Goal: Navigation & Orientation: Understand site structure

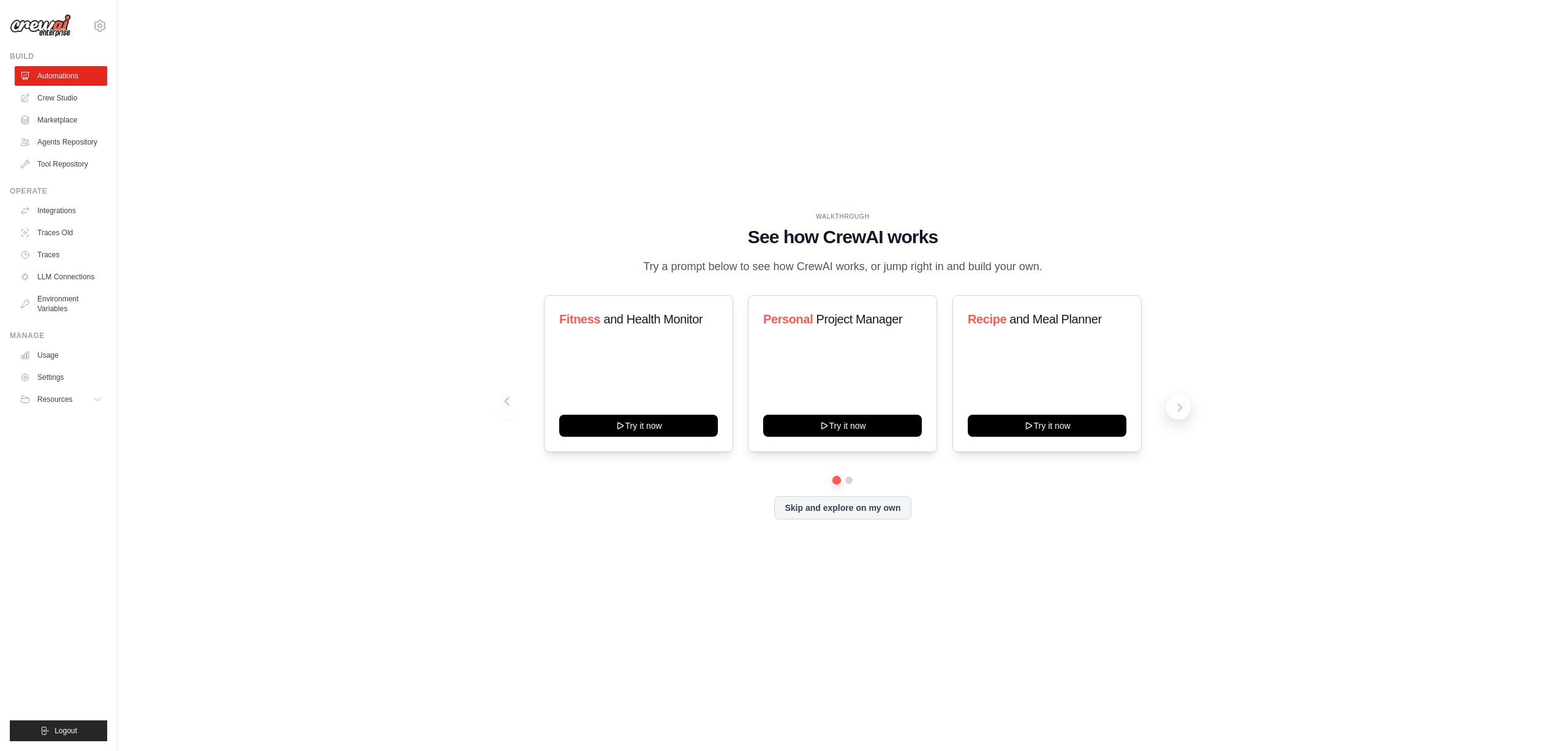
click at [1175, 409] on button at bounding box center [1179, 407] width 25 height 25
click at [829, 508] on button "Skip and explore on my own" at bounding box center [843, 506] width 137 height 24
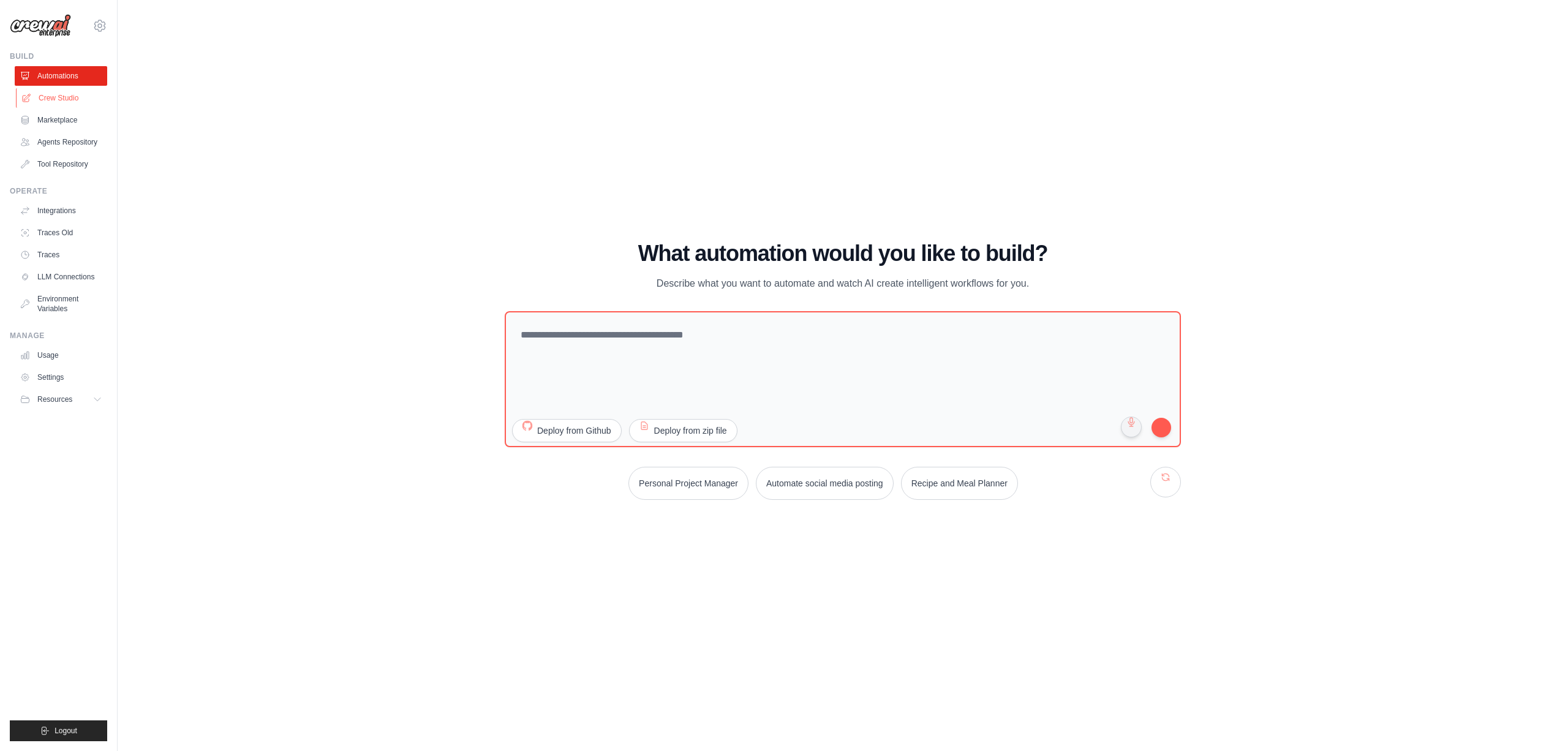
click at [50, 95] on link "Crew Studio" at bounding box center [62, 97] width 93 height 20
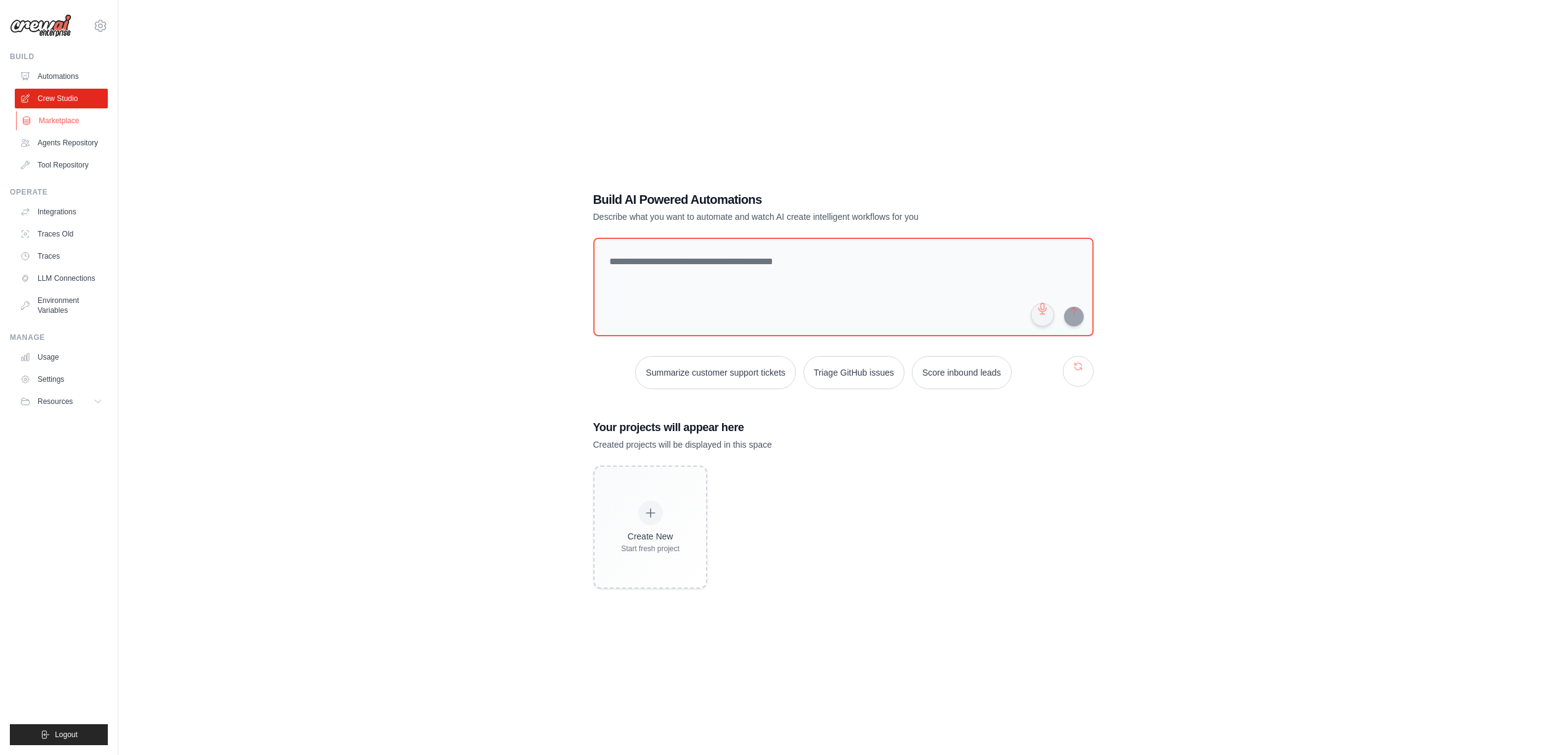
click at [50, 122] on link "Marketplace" at bounding box center [63, 121] width 93 height 20
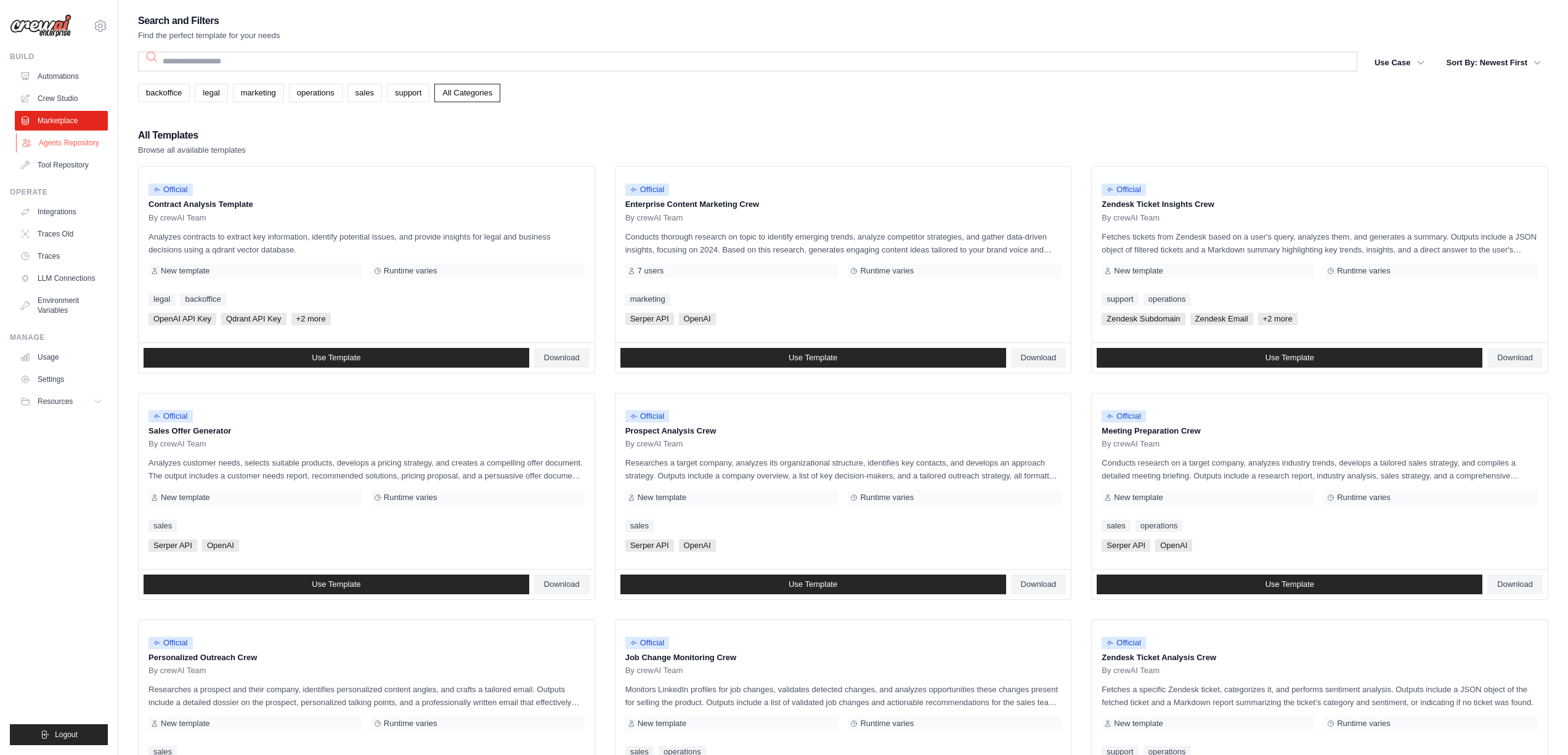
click at [55, 143] on link "Agents Repository" at bounding box center [63, 142] width 93 height 20
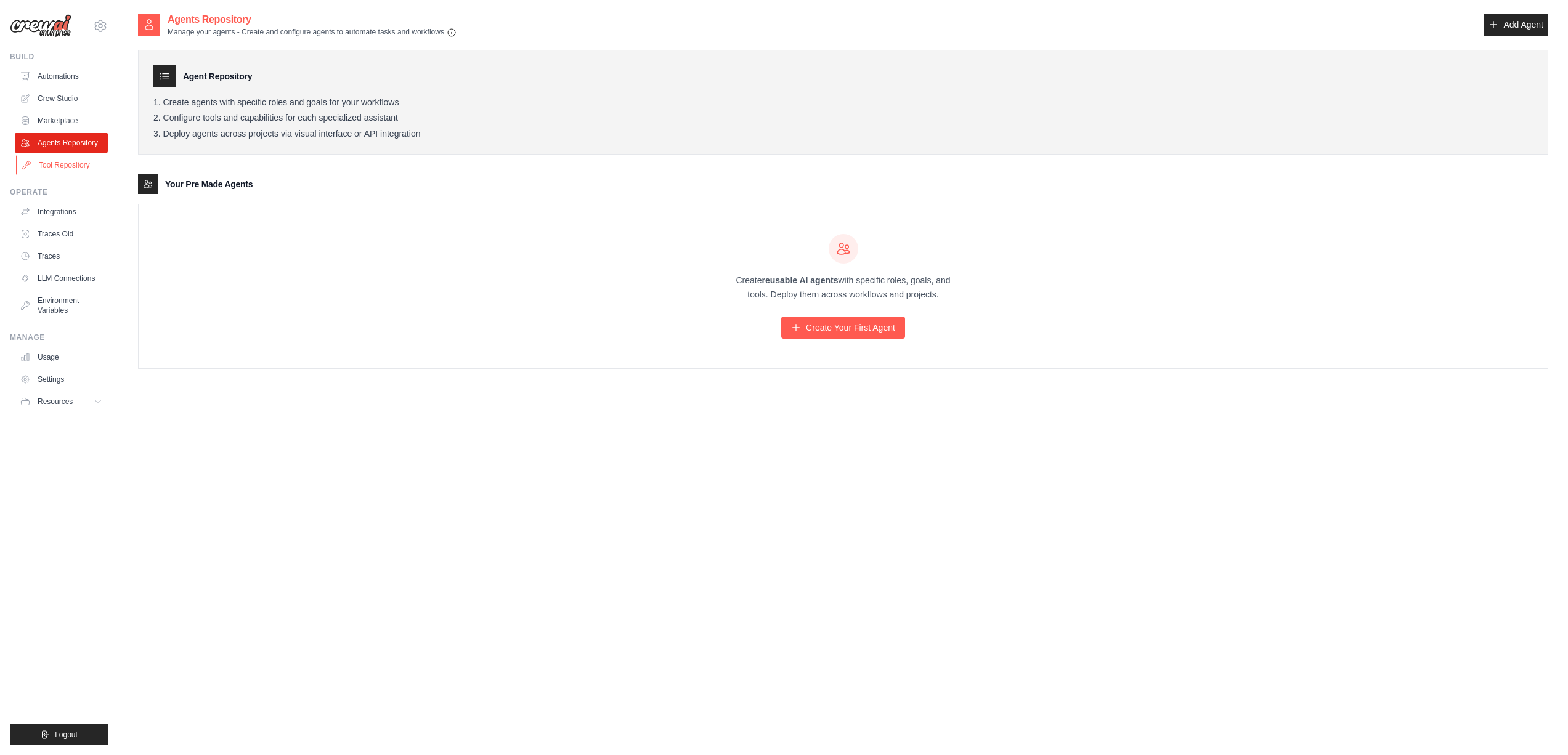
click at [53, 162] on link "Tool Repository" at bounding box center [63, 164] width 93 height 20
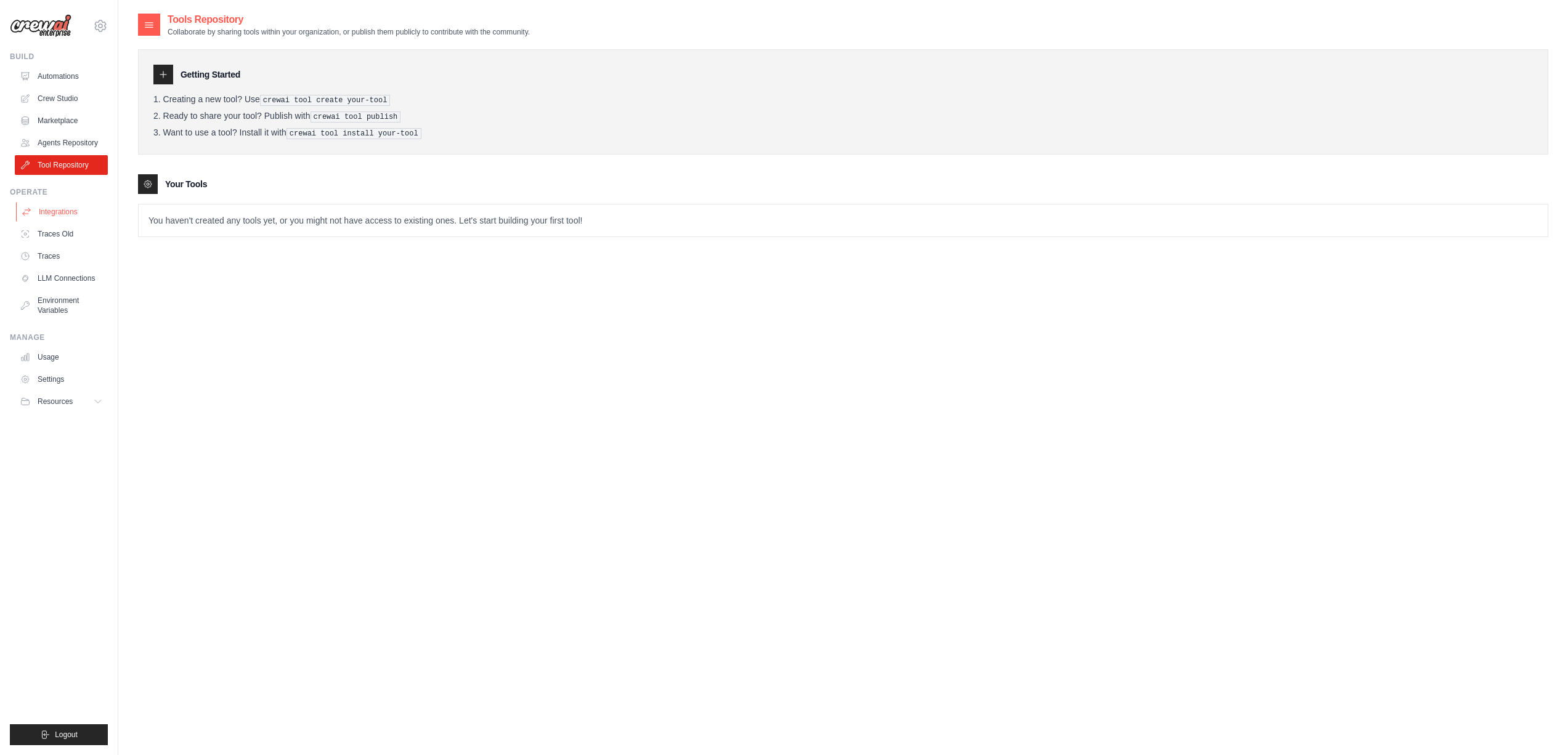
click at [53, 212] on link "Integrations" at bounding box center [63, 212] width 93 height 20
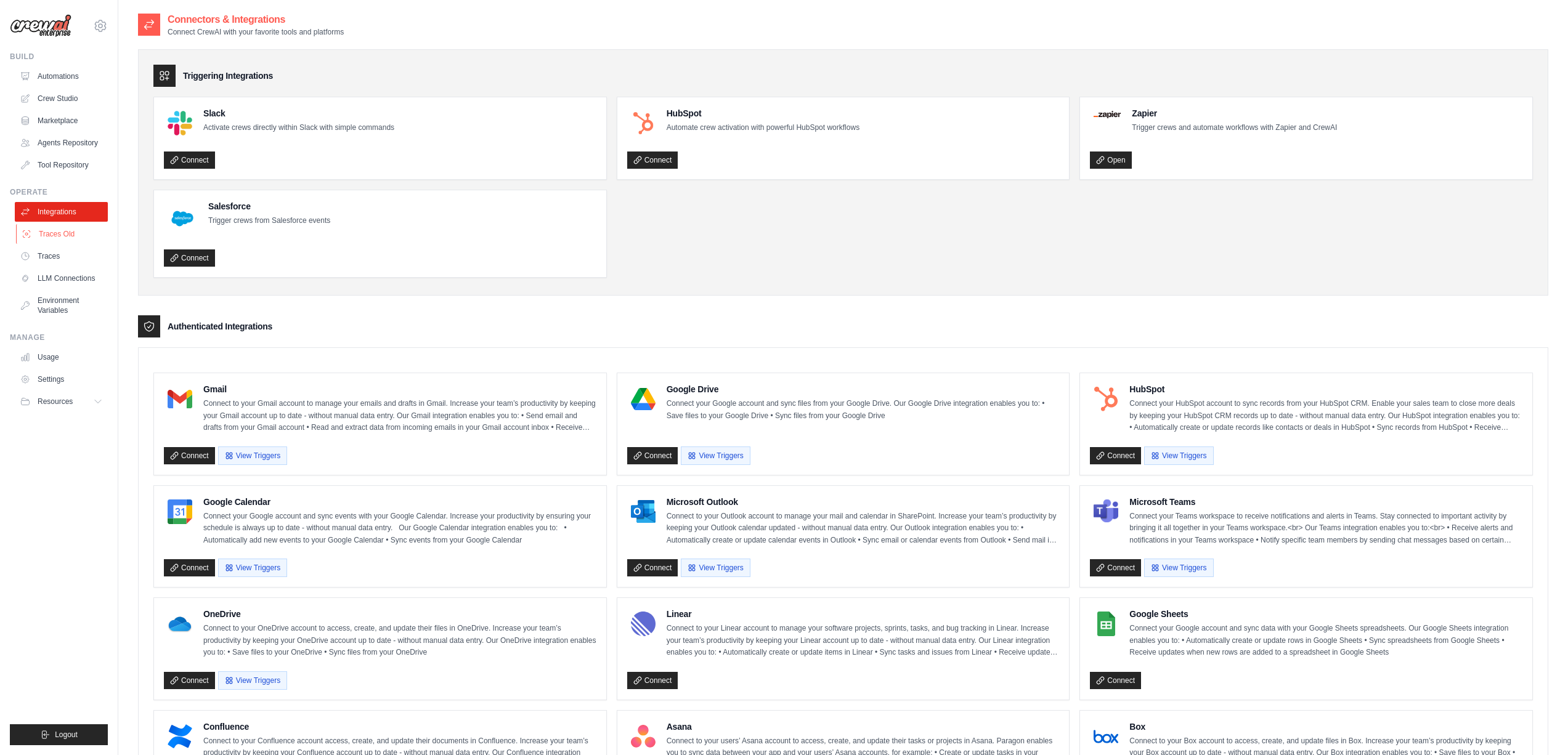
click at [56, 230] on link "Traces Old" at bounding box center [63, 234] width 93 height 20
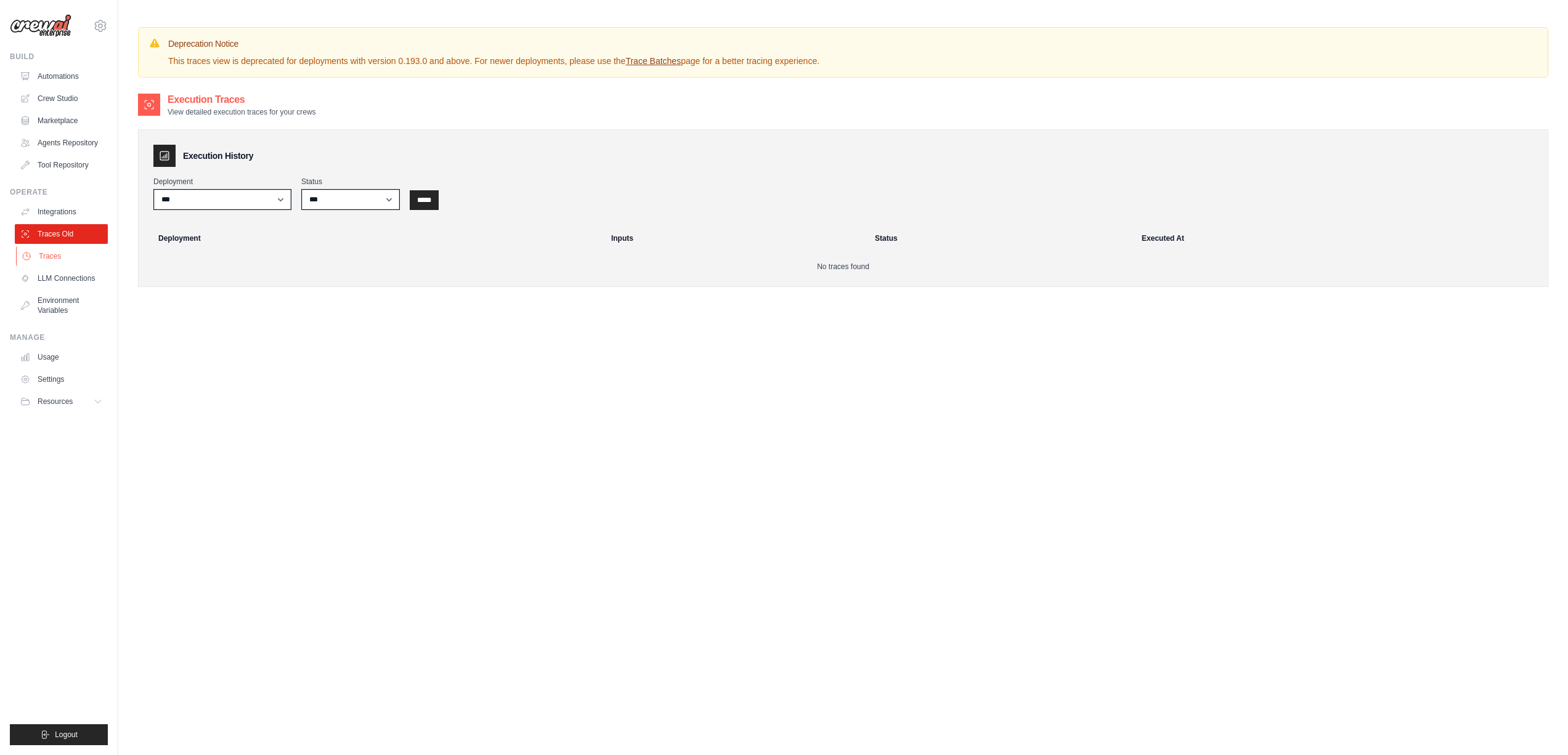
click at [54, 254] on link "Traces" at bounding box center [63, 255] width 93 height 20
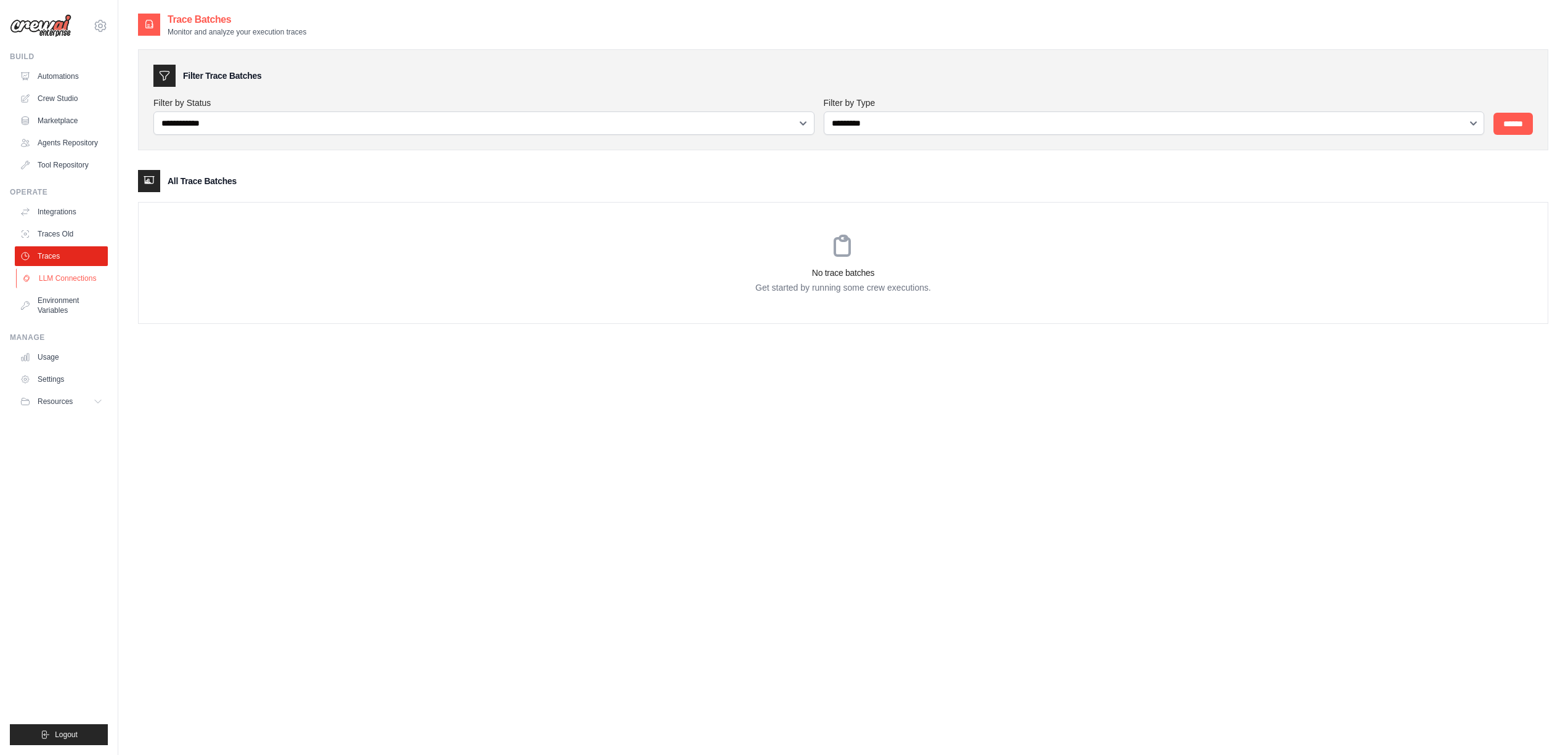
click at [60, 275] on link "LLM Connections" at bounding box center [63, 278] width 93 height 20
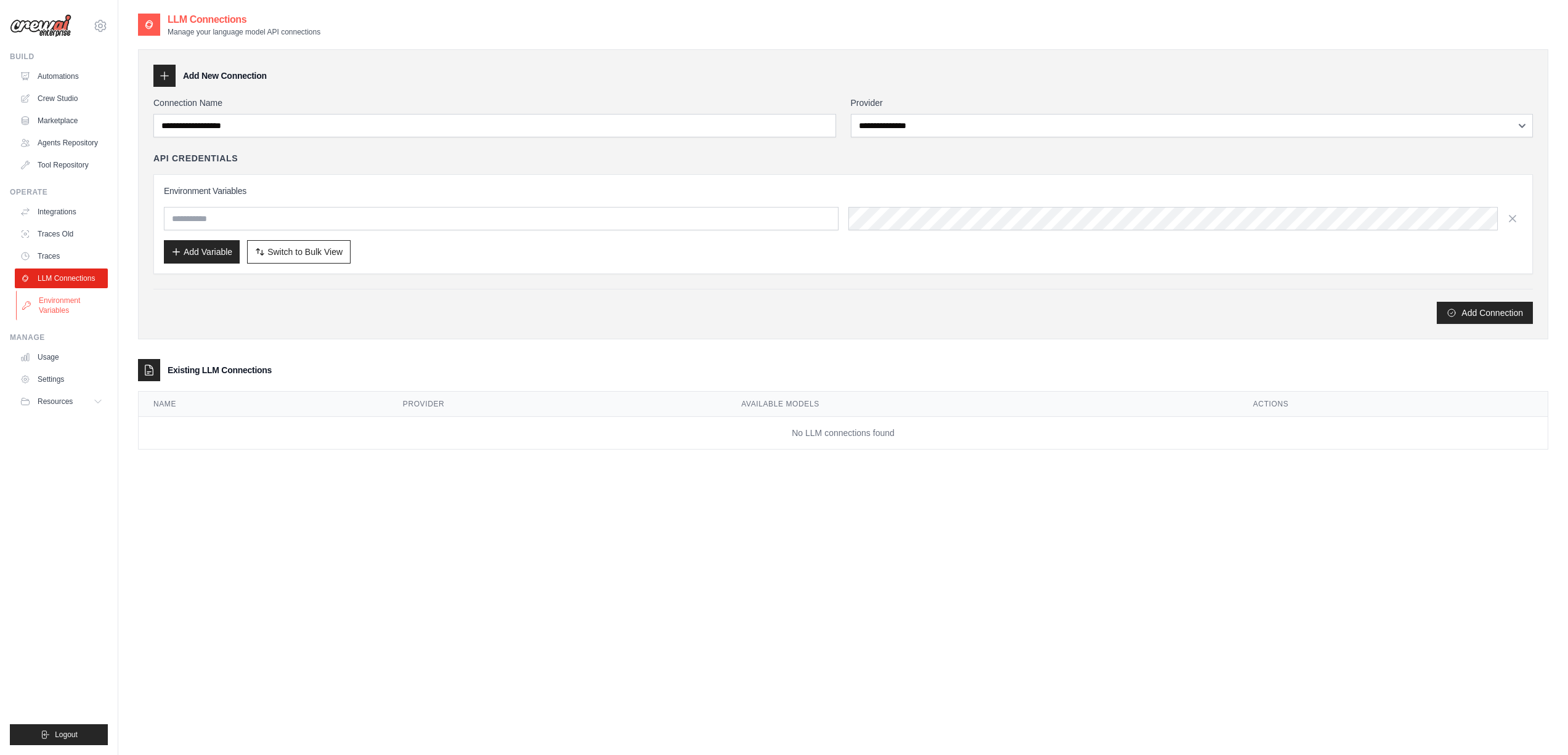
click at [62, 302] on link "Environment Variables" at bounding box center [63, 305] width 93 height 29
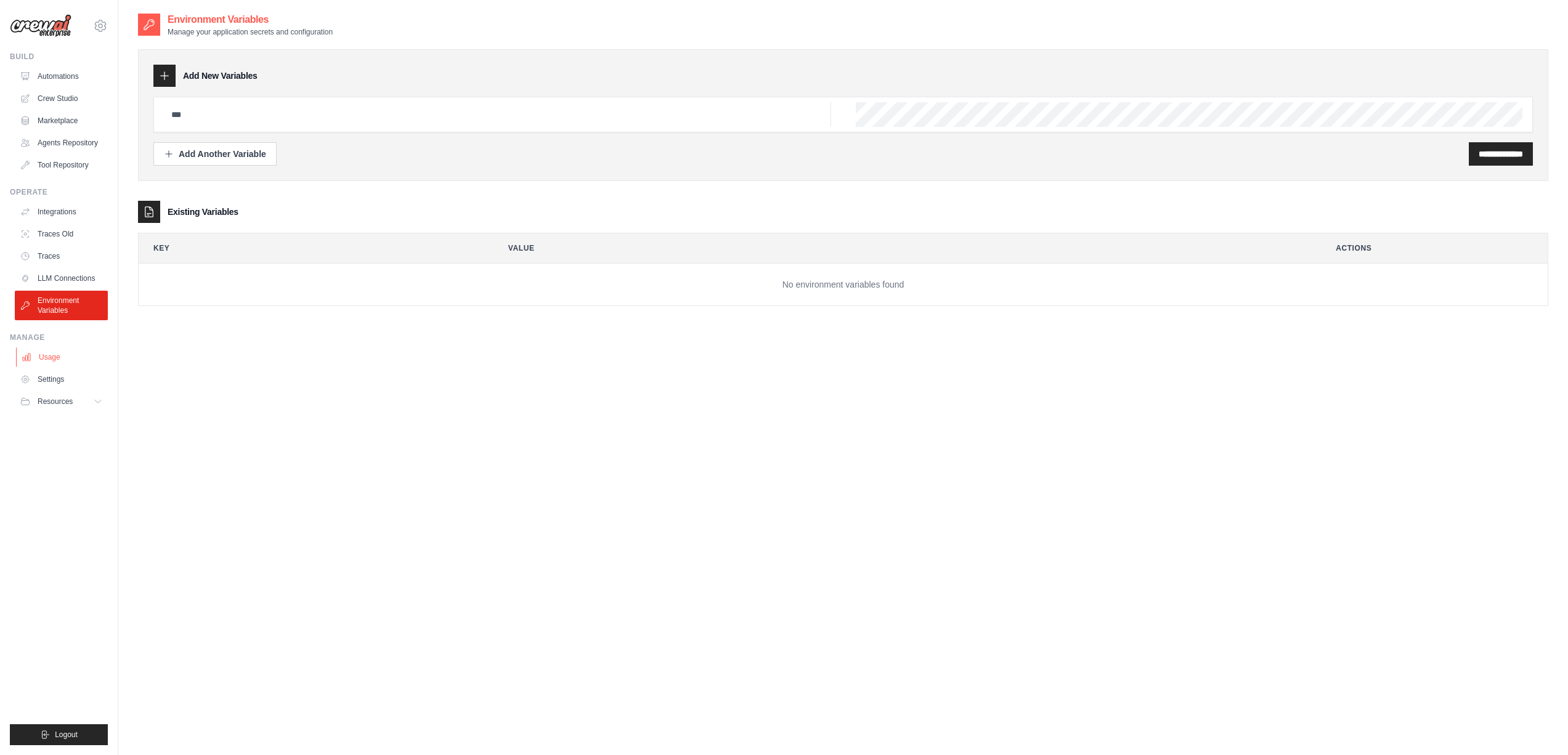
click at [63, 355] on link "Usage" at bounding box center [63, 357] width 93 height 20
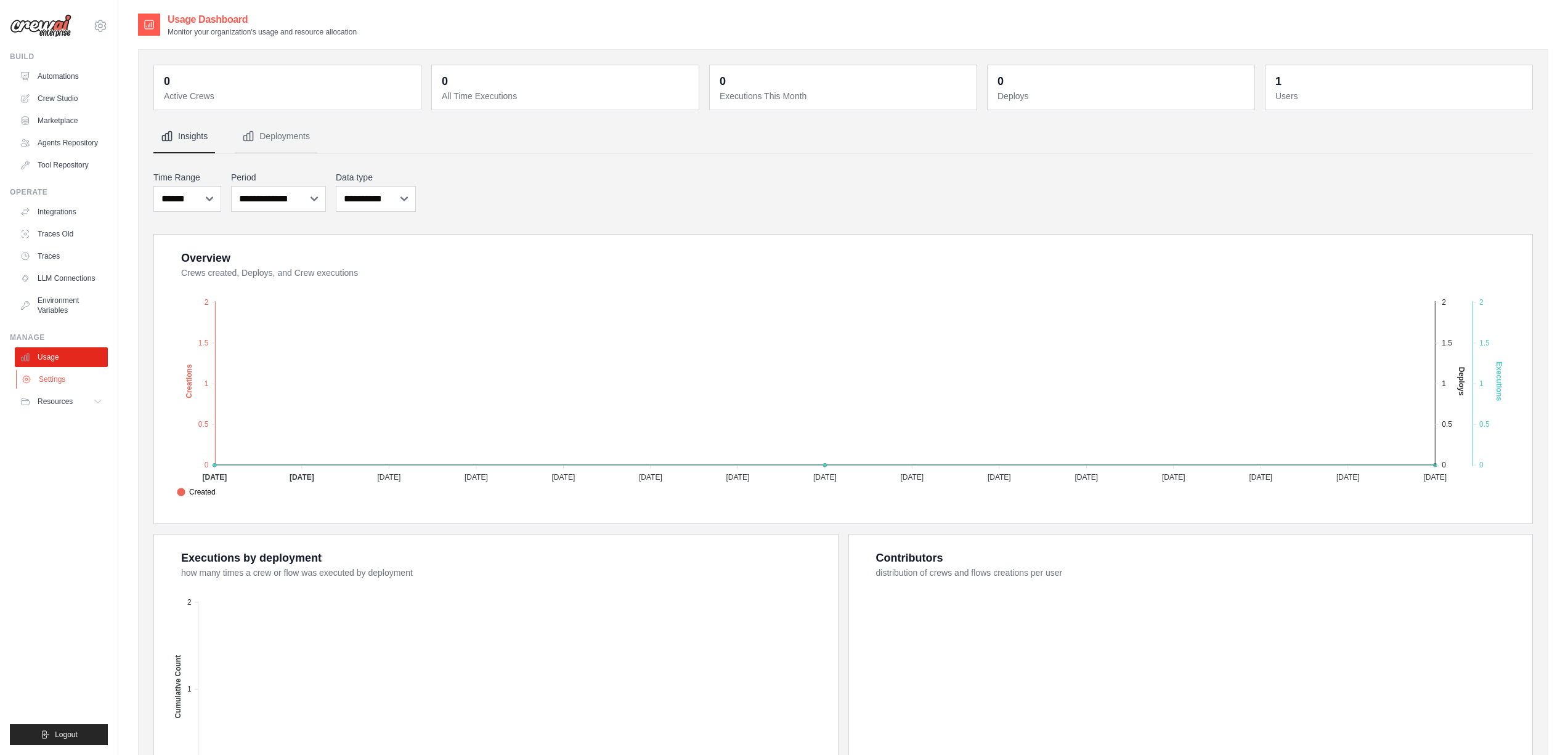
click at [59, 380] on link "Settings" at bounding box center [63, 379] width 93 height 20
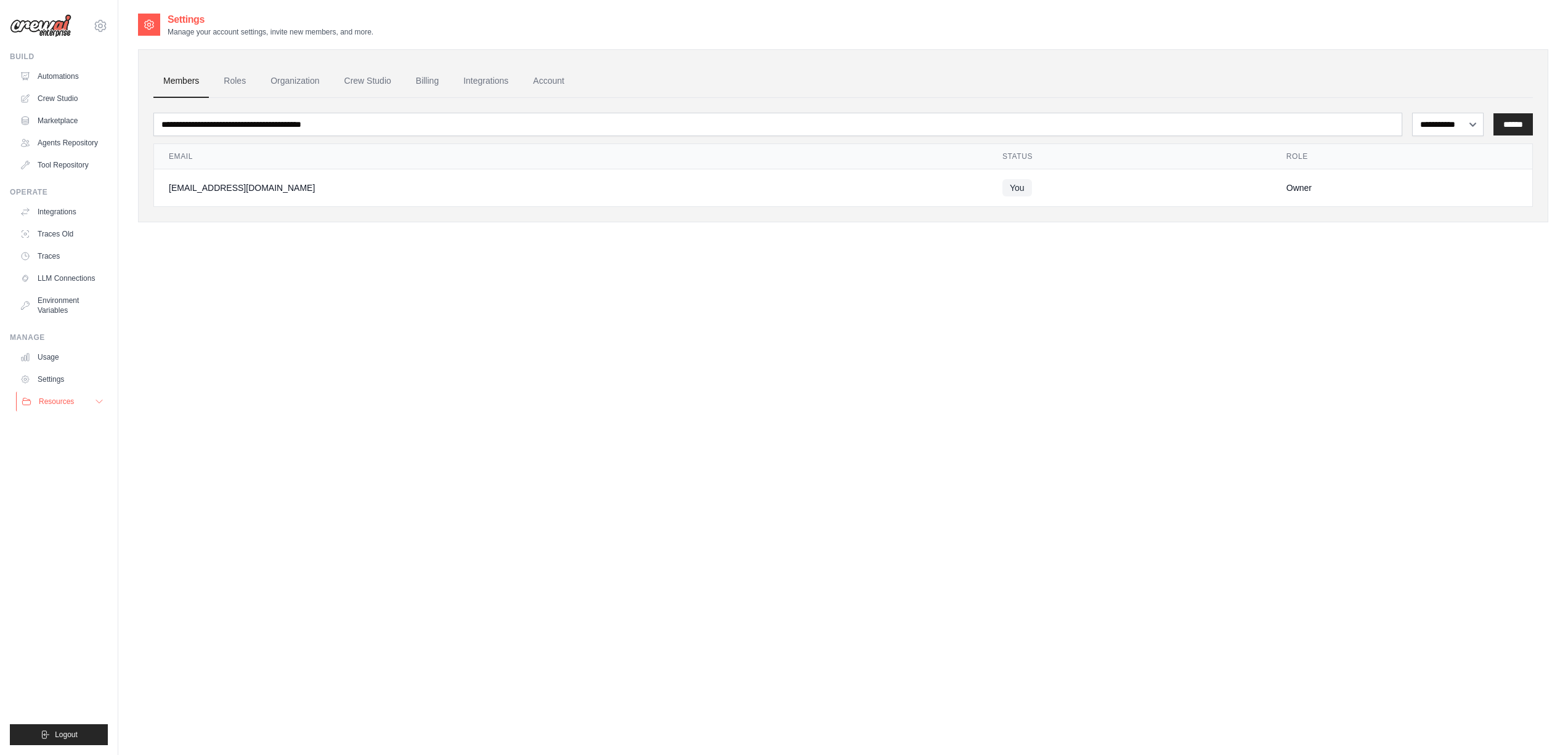
click at [59, 403] on span "Resources" at bounding box center [56, 402] width 35 height 9
click at [64, 420] on span "Documentation" at bounding box center [68, 423] width 50 height 9
